Goal: Check status

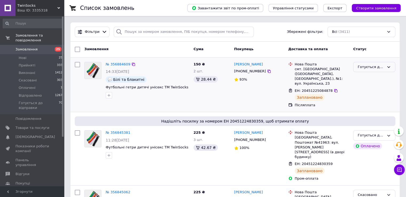
click at [376, 72] on div "Готується до відправки" at bounding box center [374, 67] width 42 height 10
click at [367, 114] on li "Відправлено" at bounding box center [374, 117] width 42 height 10
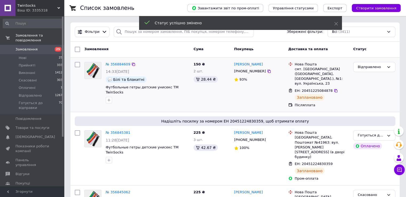
click at [365, 133] on div "Готується до відправки" at bounding box center [371, 136] width 27 height 6
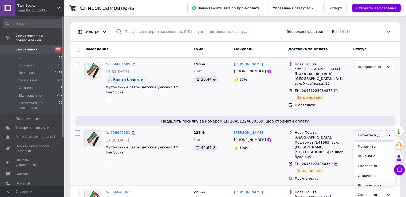
click at [362, 181] on li "Відправлено" at bounding box center [374, 186] width 42 height 10
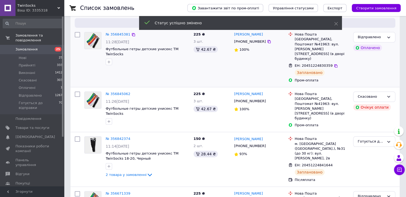
scroll to position [99, 0]
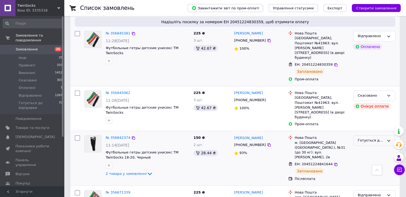
click at [378, 138] on div "Готується до відправки" at bounding box center [371, 141] width 27 height 6
click at [364, 186] on li "Відправлено" at bounding box center [374, 191] width 42 height 10
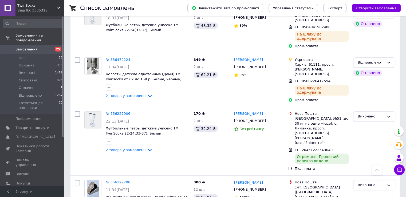
scroll to position [272, 0]
